Goal: Task Accomplishment & Management: Manage account settings

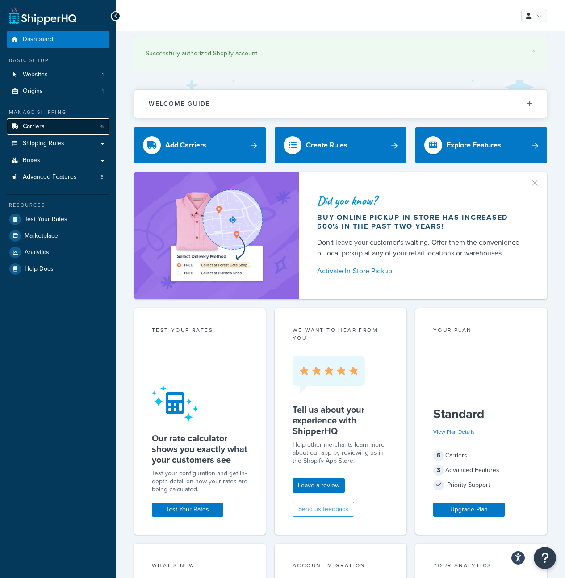
click at [61, 130] on link "Carriers 6" at bounding box center [58, 126] width 103 height 17
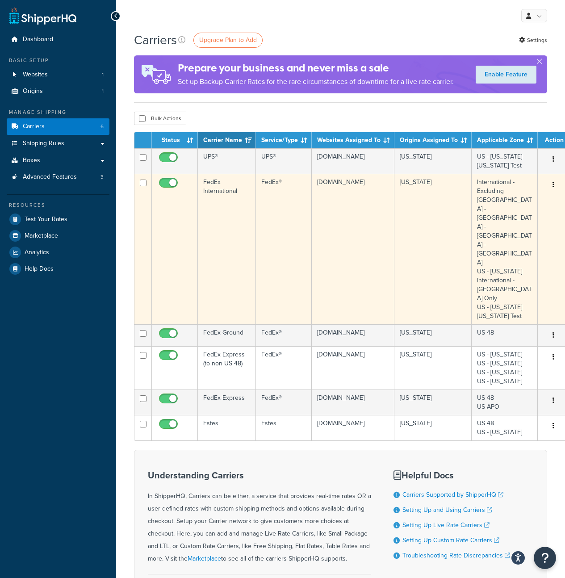
click at [244, 215] on td "FedEx International" at bounding box center [227, 249] width 58 height 151
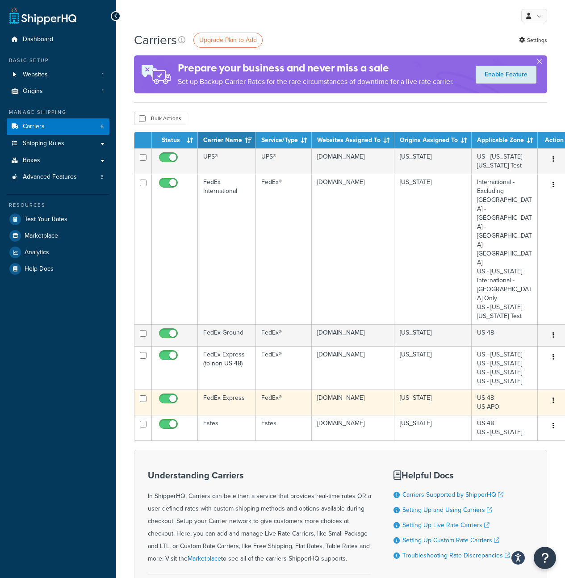
click at [240, 390] on td "FedEx Express" at bounding box center [227, 402] width 58 height 25
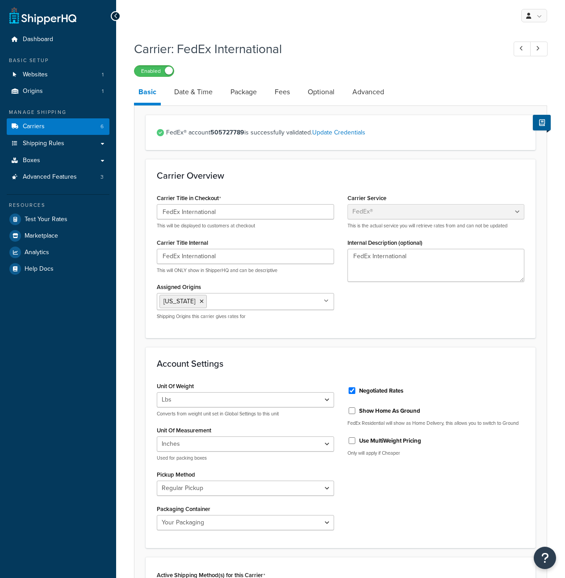
select select "fedEx"
select select "REGULAR_PICKUP"
select select "YOUR_PACKAGING"
select select "fedEx"
select select "REGULAR_PICKUP"
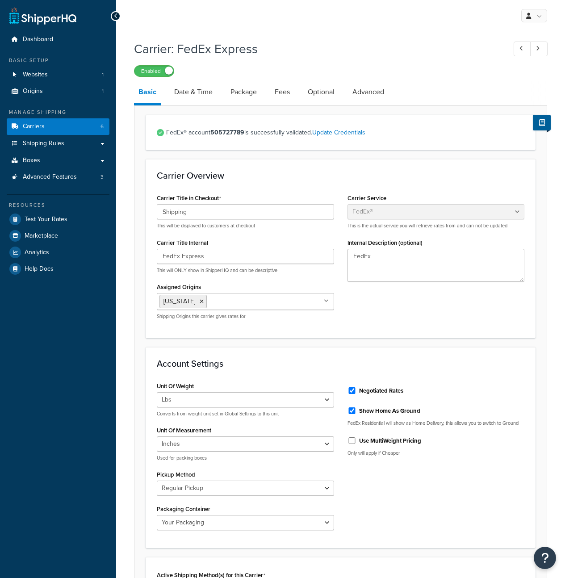
select select "YOUR_PACKAGING"
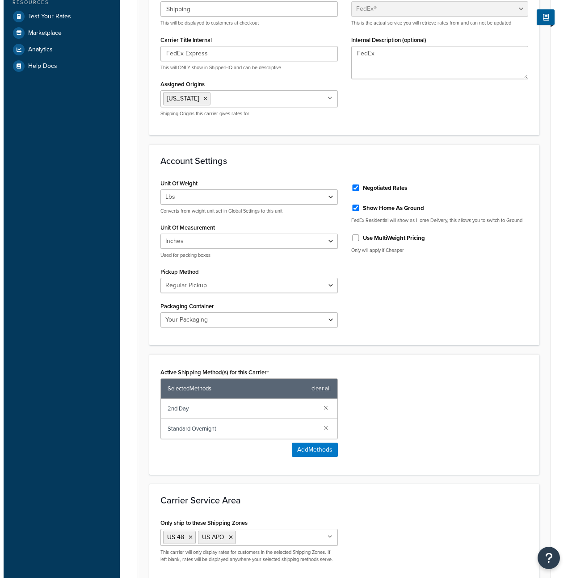
scroll to position [288, 0]
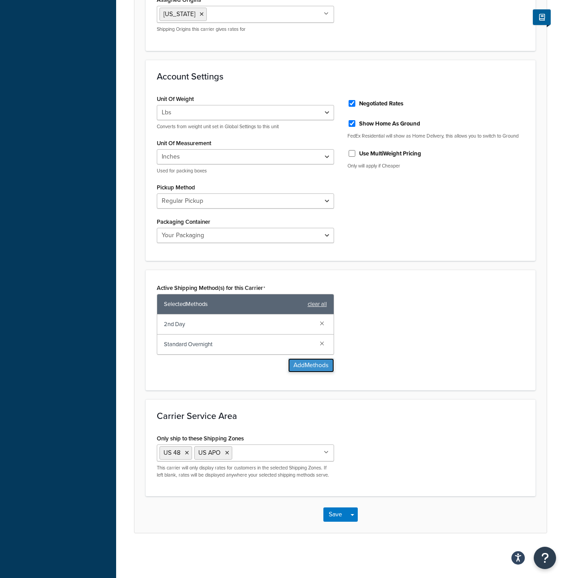
click at [308, 369] on button "Add Methods" at bounding box center [311, 365] width 46 height 14
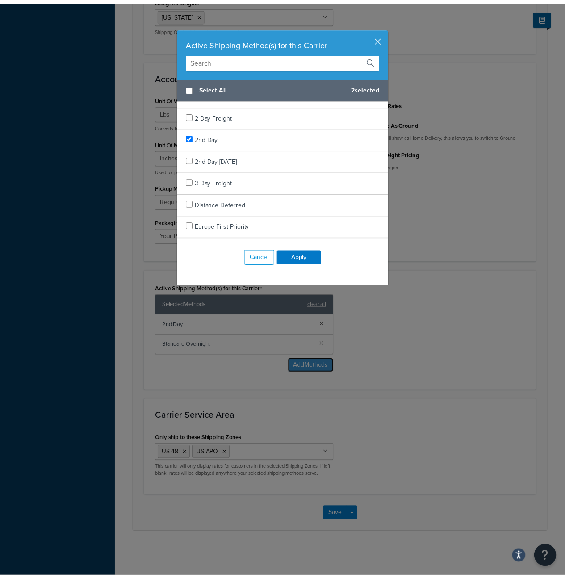
scroll to position [780, 0]
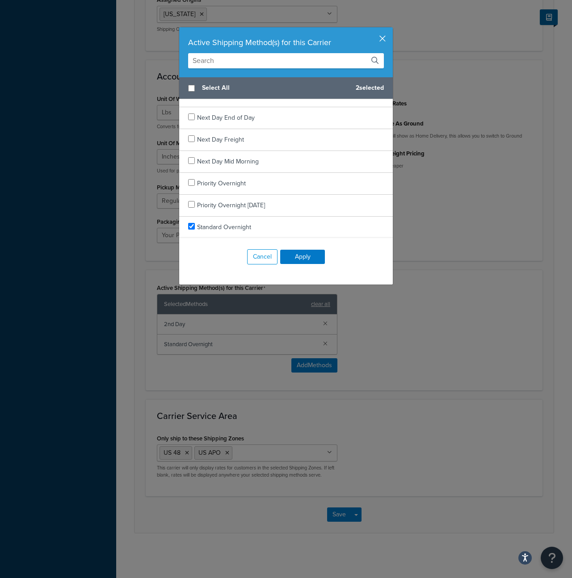
click at [391, 29] on button "button" at bounding box center [392, 28] width 2 height 2
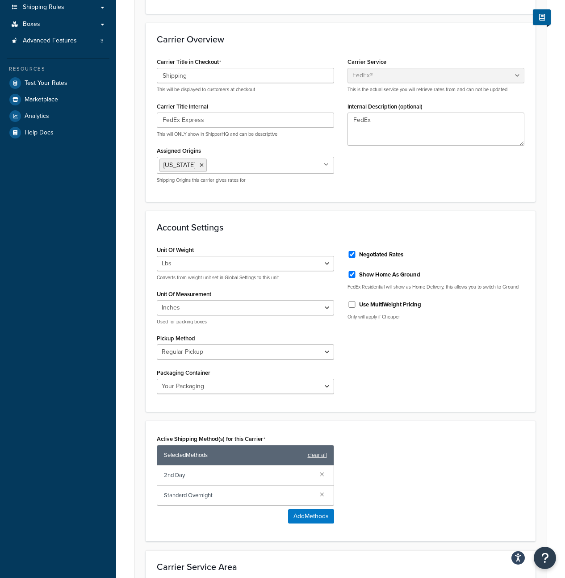
scroll to position [0, 0]
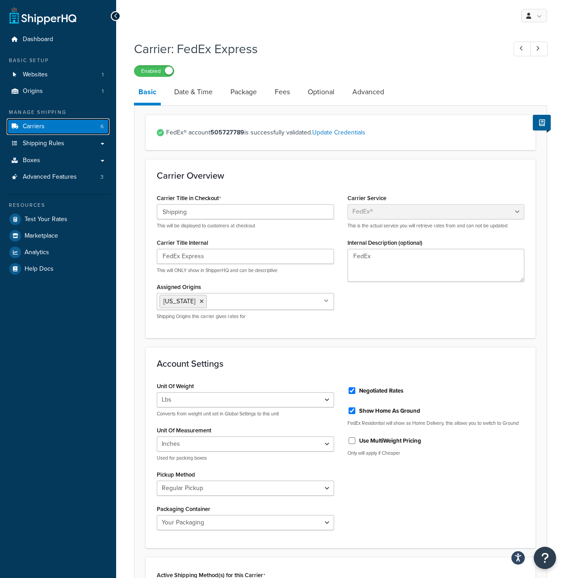
click at [75, 131] on link "Carriers 6" at bounding box center [58, 126] width 103 height 17
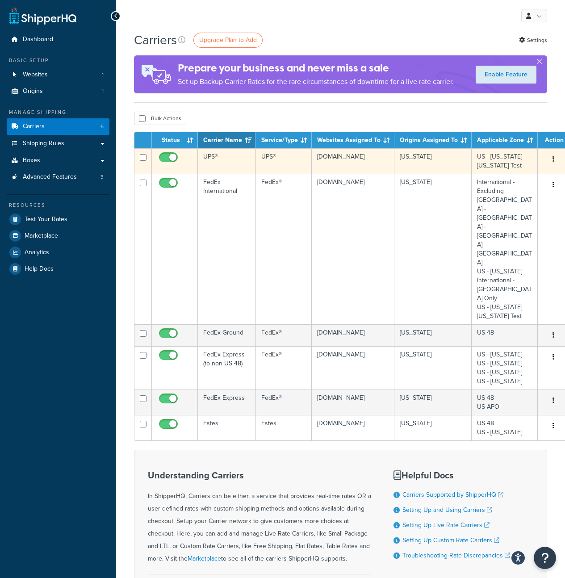
click at [233, 165] on td "UPS®" at bounding box center [227, 160] width 58 height 25
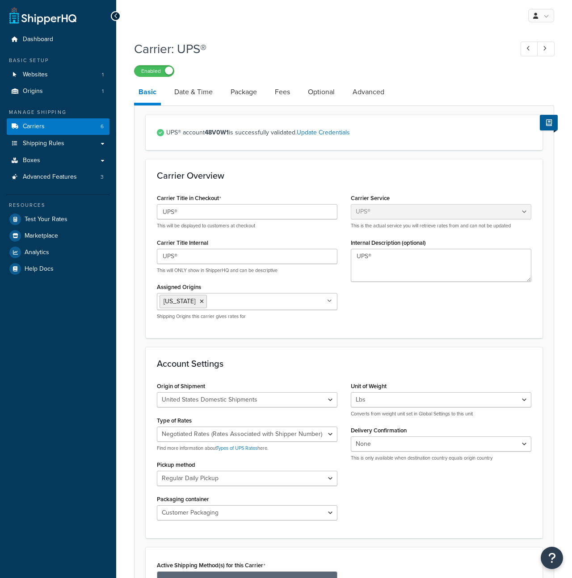
select select "ups"
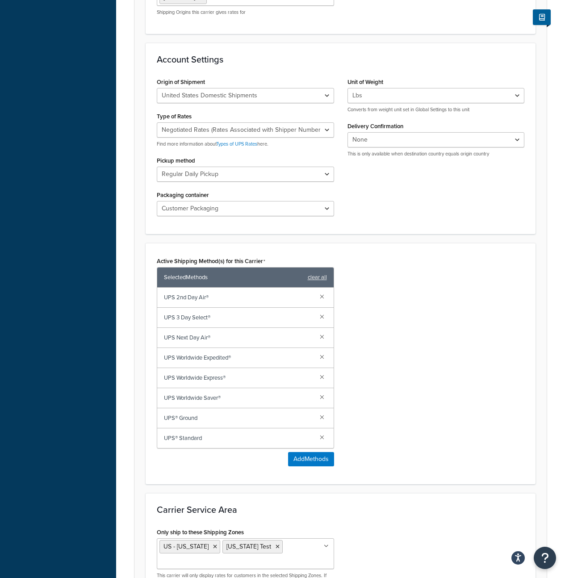
scroll to position [334, 0]
